Goal: Task Accomplishment & Management: Complete application form

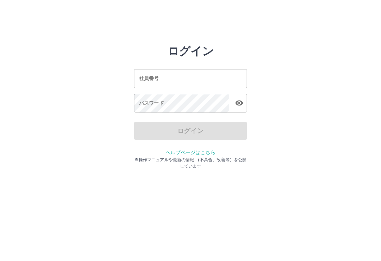
click at [159, 78] on input "社員番号" at bounding box center [190, 78] width 113 height 19
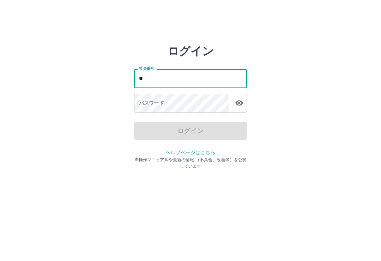
type input "*"
type input "*******"
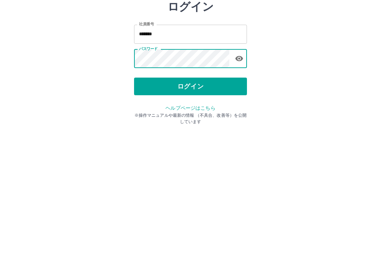
click at [189, 122] on button "ログイン" at bounding box center [190, 131] width 113 height 18
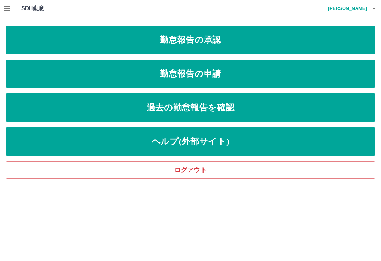
click at [189, 42] on link "勤怠報告の承認" at bounding box center [190, 40] width 369 height 28
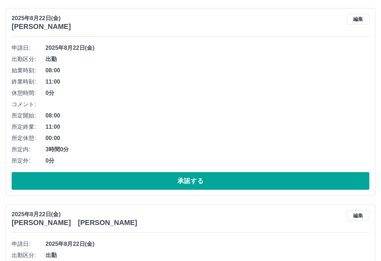
scroll to position [75, 0]
click at [184, 178] on button "承認する" at bounding box center [190, 181] width 357 height 18
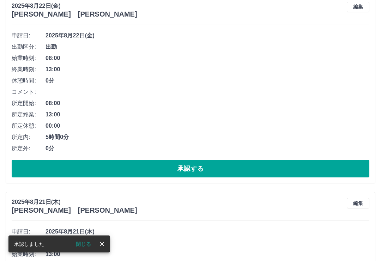
scroll to position [87, 0]
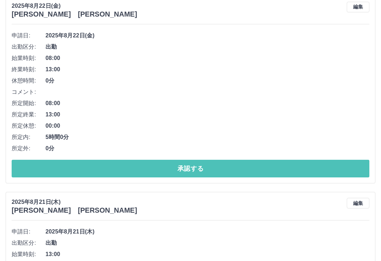
click at [169, 169] on button "承認する" at bounding box center [190, 169] width 357 height 18
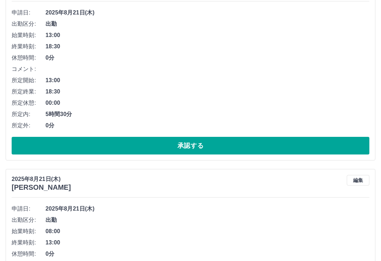
scroll to position [110, 0]
click at [166, 145] on button "承認する" at bounding box center [190, 146] width 357 height 18
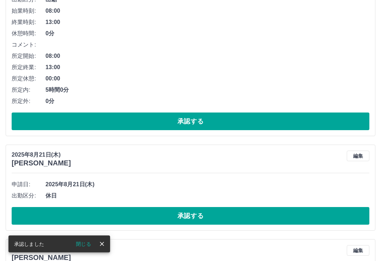
scroll to position [134, 0]
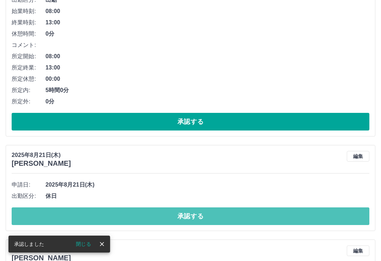
click at [150, 215] on button "承認する" at bounding box center [190, 216] width 357 height 18
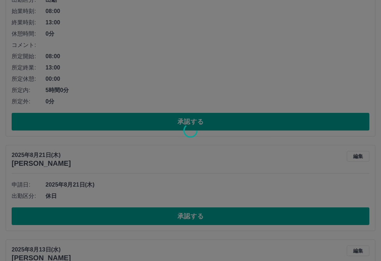
scroll to position [101, 0]
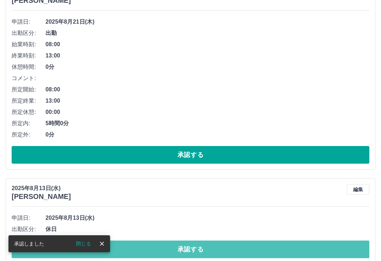
click at [175, 248] on button "承認する" at bounding box center [190, 250] width 357 height 18
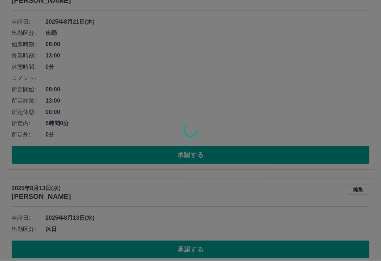
scroll to position [6, 0]
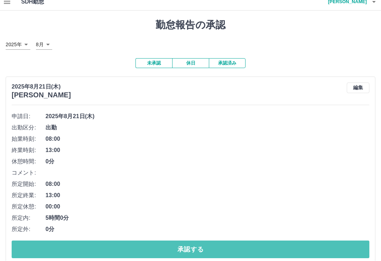
click at [179, 248] on button "承認する" at bounding box center [190, 250] width 357 height 18
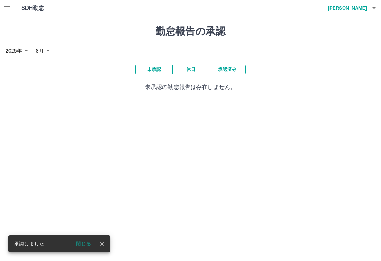
scroll to position [0, 0]
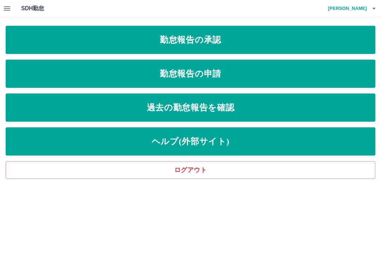
click at [156, 72] on link "勤怠報告の申請" at bounding box center [190, 74] width 369 height 28
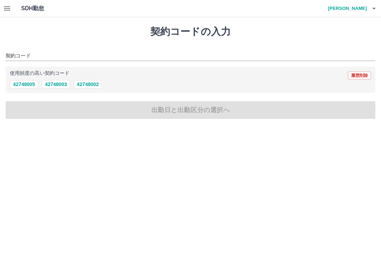
click at [29, 86] on button "42748005" at bounding box center [24, 84] width 28 height 8
type input "********"
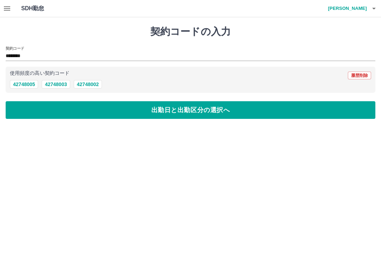
click at [39, 107] on button "出勤日と出勤区分の選択へ" at bounding box center [190, 110] width 369 height 18
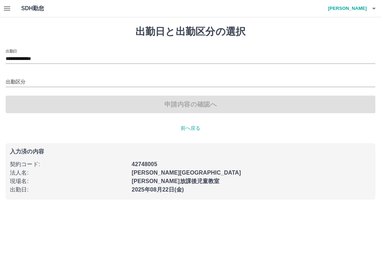
click at [73, 59] on input "**********" at bounding box center [190, 59] width 369 height 9
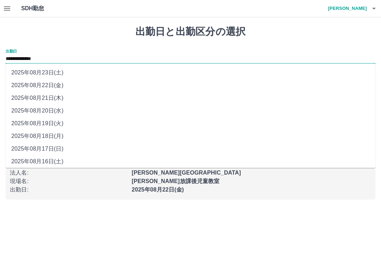
click at [51, 97] on li "2025年08月21日(木)" at bounding box center [190, 98] width 369 height 13
type input "**********"
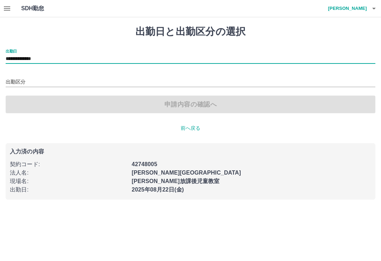
click at [17, 81] on input "出勤区分" at bounding box center [190, 82] width 369 height 9
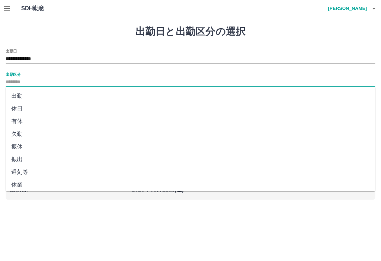
click at [20, 96] on li "出勤" at bounding box center [190, 96] width 369 height 13
type input "**"
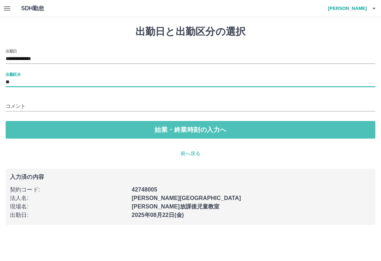
click at [59, 127] on button "始業・終業時刻の入力へ" at bounding box center [190, 130] width 369 height 18
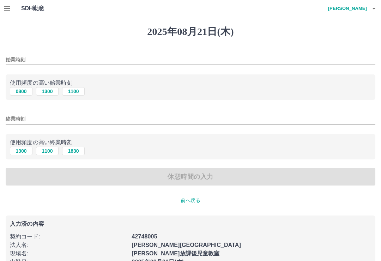
click at [26, 91] on button "0800" at bounding box center [21, 91] width 23 height 8
type input "****"
click at [18, 117] on input "終業時刻" at bounding box center [190, 119] width 369 height 10
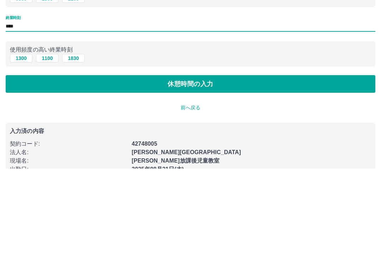
type input "****"
click at [179, 168] on button "休憩時間の入力" at bounding box center [190, 177] width 369 height 18
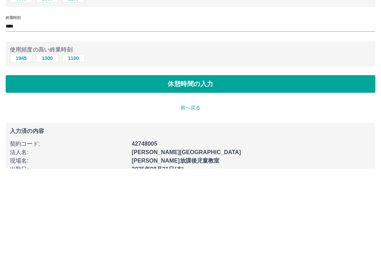
scroll to position [29, 0]
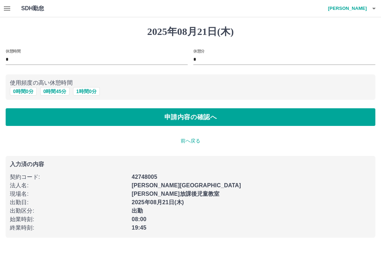
click at [58, 92] on button "0 時間 45 分" at bounding box center [54, 91] width 29 height 8
click at [209, 60] on input "**" at bounding box center [284, 60] width 182 height 10
type input "*"
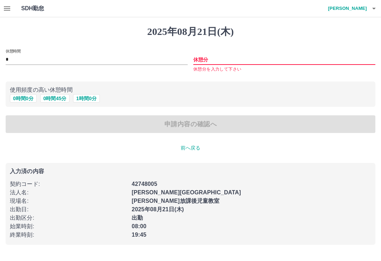
click at [87, 99] on button "1 時間 0 分" at bounding box center [86, 98] width 27 height 8
type input "*"
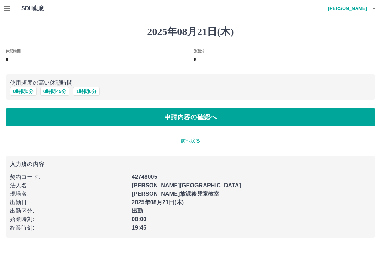
click at [161, 116] on button "申請内容の確認へ" at bounding box center [190, 117] width 369 height 18
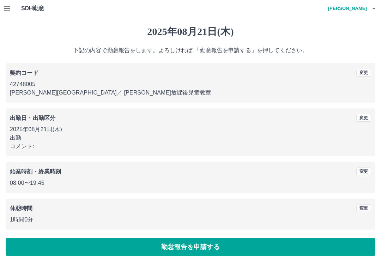
scroll to position [3, 0]
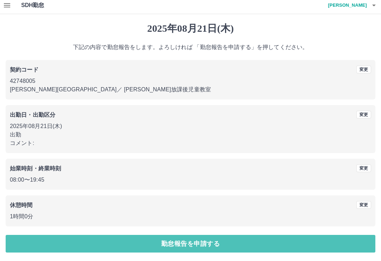
click at [182, 242] on button "勤怠報告を申請する" at bounding box center [190, 244] width 369 height 18
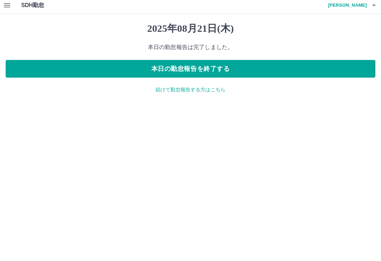
click at [355, 5] on h4 "髙尾　佳栄" at bounding box center [345, 8] width 42 height 17
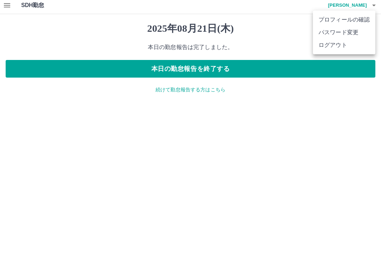
click at [332, 43] on li "ログアウト" at bounding box center [344, 48] width 62 height 13
